Goal: Task Accomplishment & Management: Complete application form

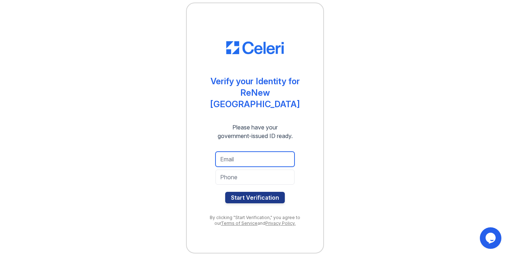
click at [234, 155] on input "email" at bounding box center [254, 159] width 79 height 15
type input "[EMAIL_ADDRESS][DOMAIN_NAME]"
click at [233, 170] on input "tel" at bounding box center [254, 177] width 79 height 15
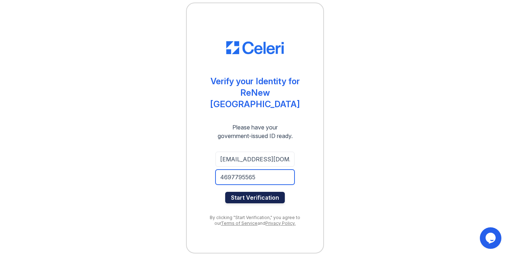
type input "4697795565"
click at [258, 192] on button "Start Verification" at bounding box center [255, 197] width 60 height 11
